Goal: Find specific page/section: Find specific page/section

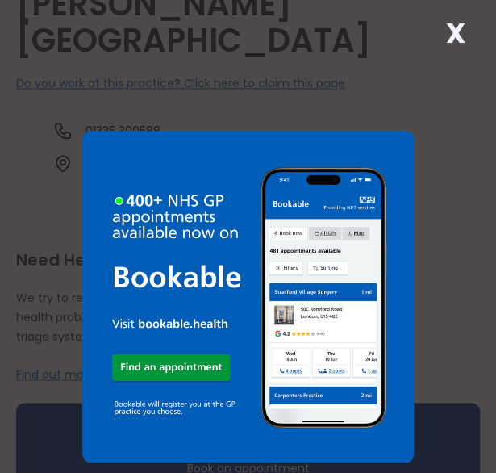
scroll to position [332, 0]
click at [447, 30] on strong "X" at bounding box center [454, 33] width 19 height 39
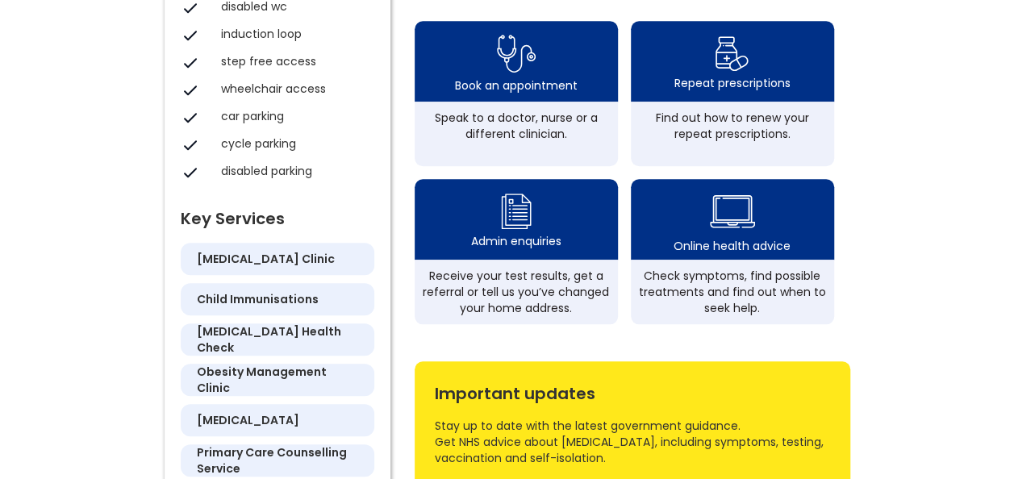
scroll to position [560, 0]
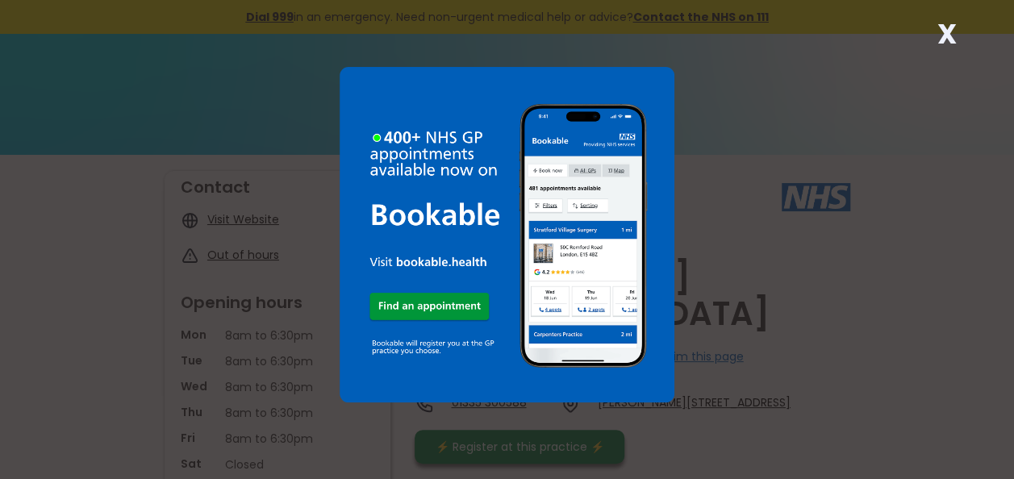
click at [889, 53] on div "X" at bounding box center [507, 239] width 1014 height 479
click at [935, 40] on div "X" at bounding box center [947, 40] width 32 height 32
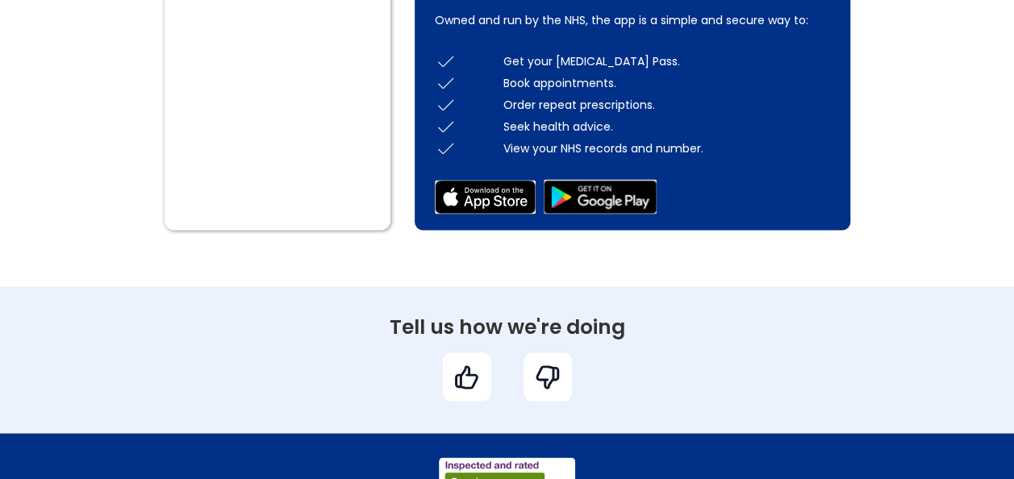
scroll to position [1255, 0]
